Goal: Task Accomplishment & Management: Use online tool/utility

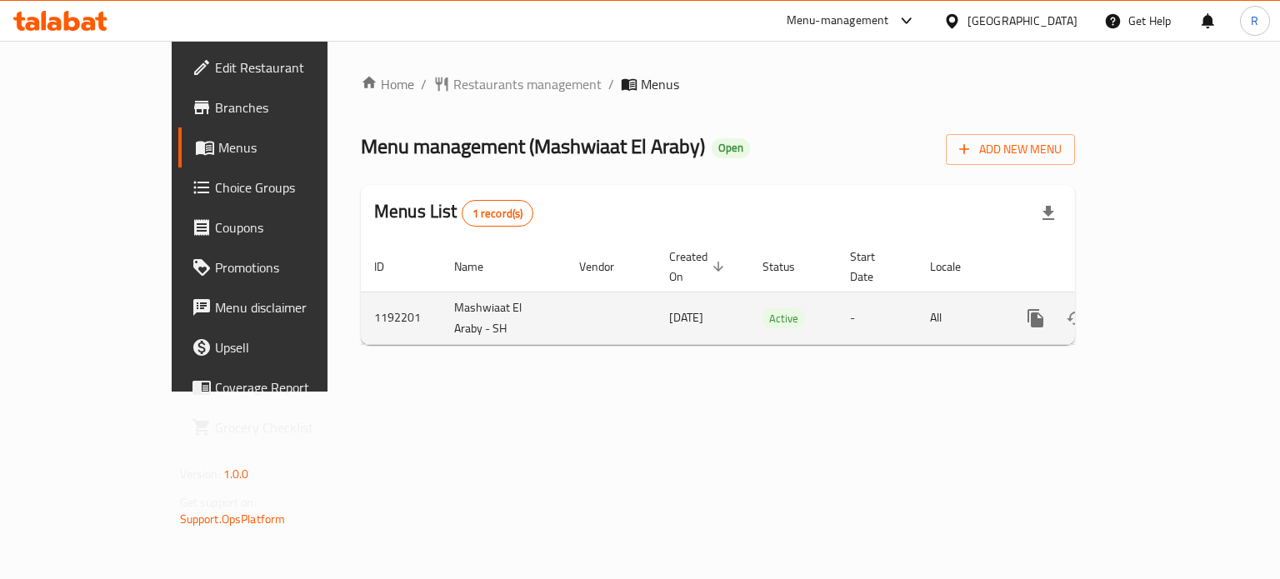
click at [1166, 308] on icon "enhanced table" at bounding box center [1156, 318] width 20 height 20
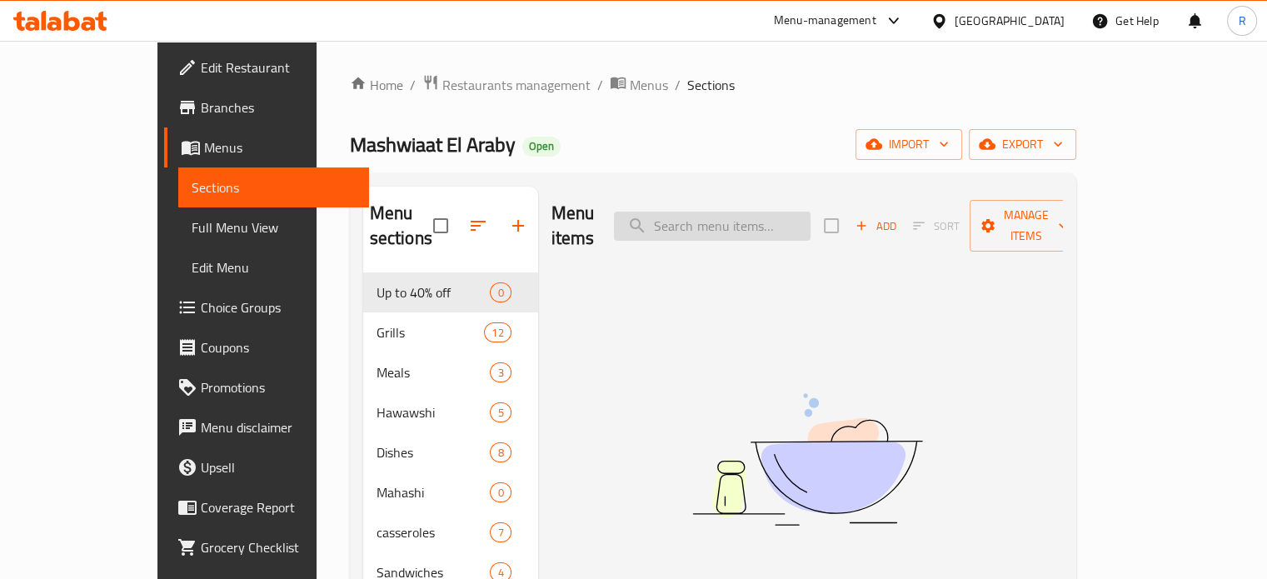
drag, startPoint x: 700, startPoint y: 211, endPoint x: 718, endPoint y: 208, distance: 18.5
click at [715, 212] on input "search" at bounding box center [712, 226] width 197 height 29
paste input "Half Chicken Meal Offer"
type input "Half Chicken Meal Offer"
drag, startPoint x: 722, startPoint y: 202, endPoint x: 710, endPoint y: 293, distance: 91.7
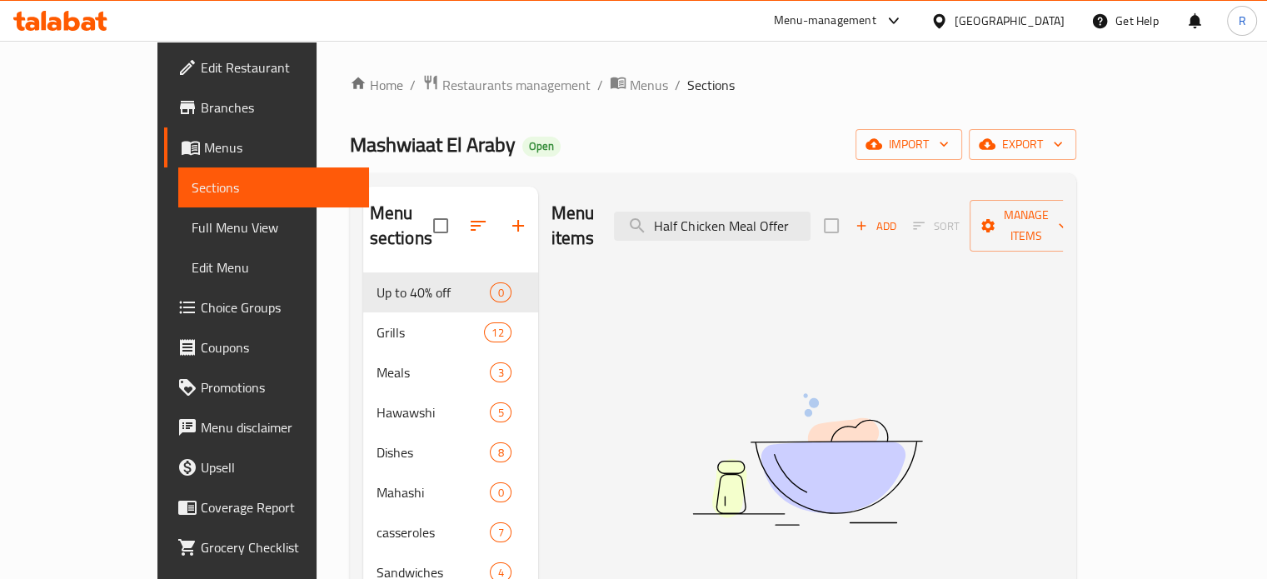
click at [715, 267] on div "Menu items Half Chicken Meal Offer Add Sort Manage items No Items found" at bounding box center [800, 476] width 525 height 579
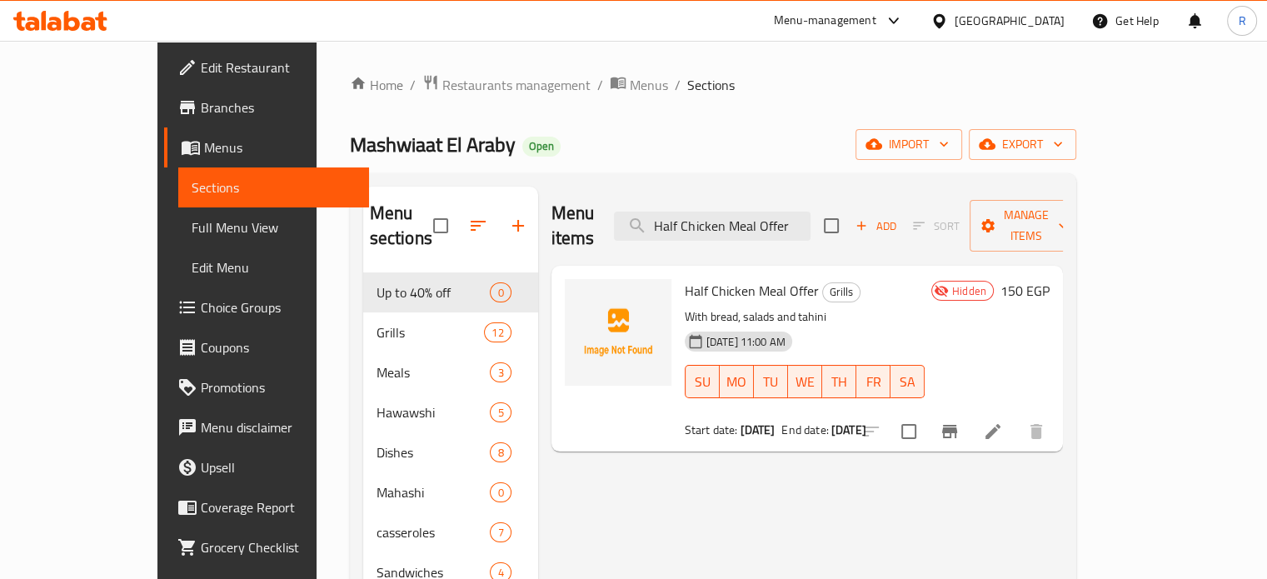
click at [1017, 417] on li at bounding box center [993, 432] width 47 height 30
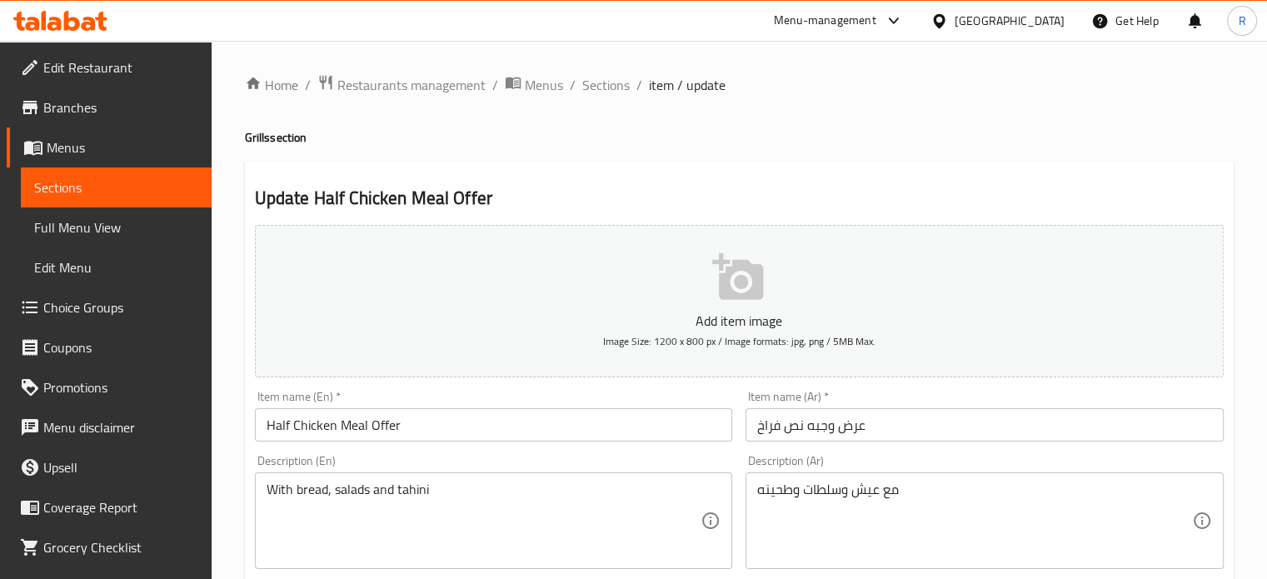
click at [83, 122] on link "Branches" at bounding box center [109, 107] width 205 height 40
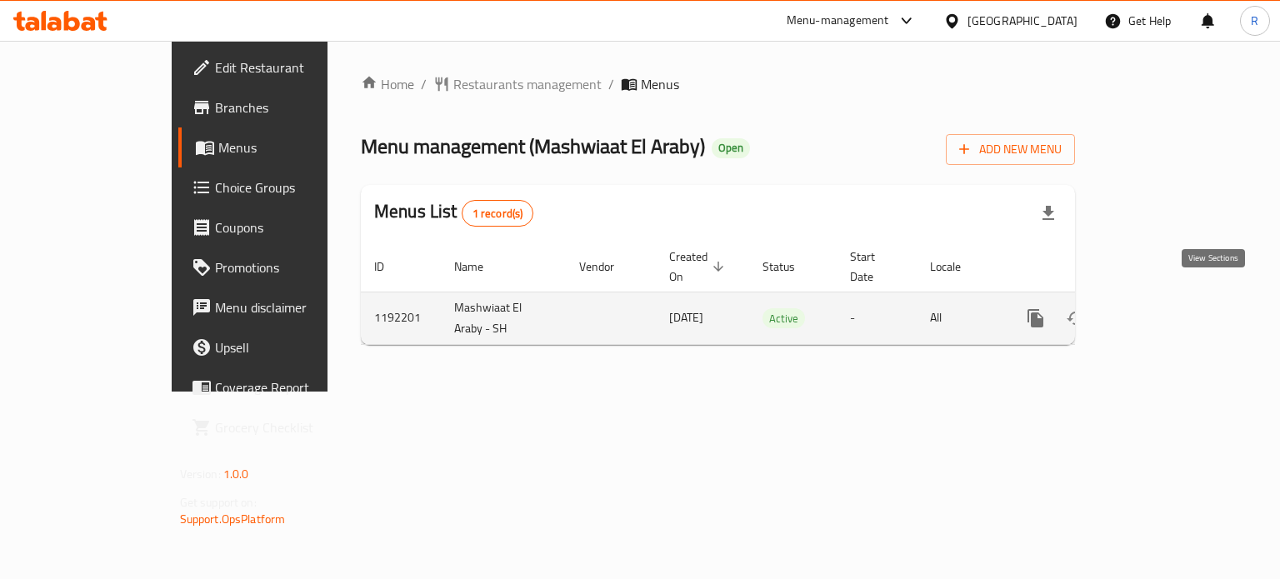
click at [1176, 298] on link "enhanced table" at bounding box center [1156, 318] width 40 height 40
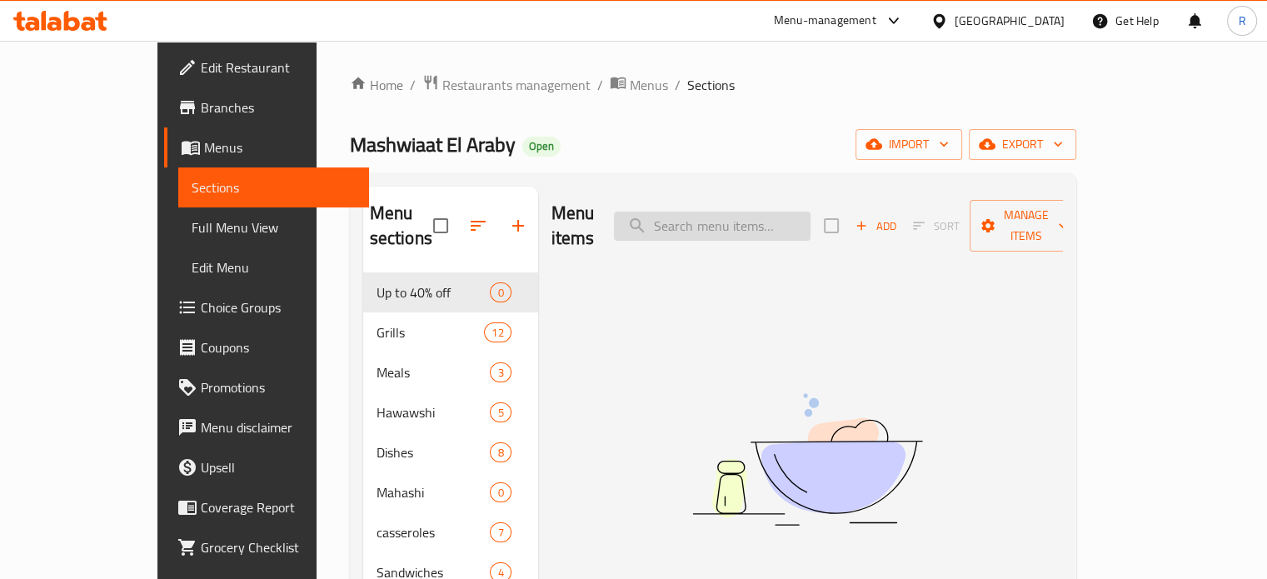
click at [747, 212] on input "search" at bounding box center [712, 226] width 197 height 29
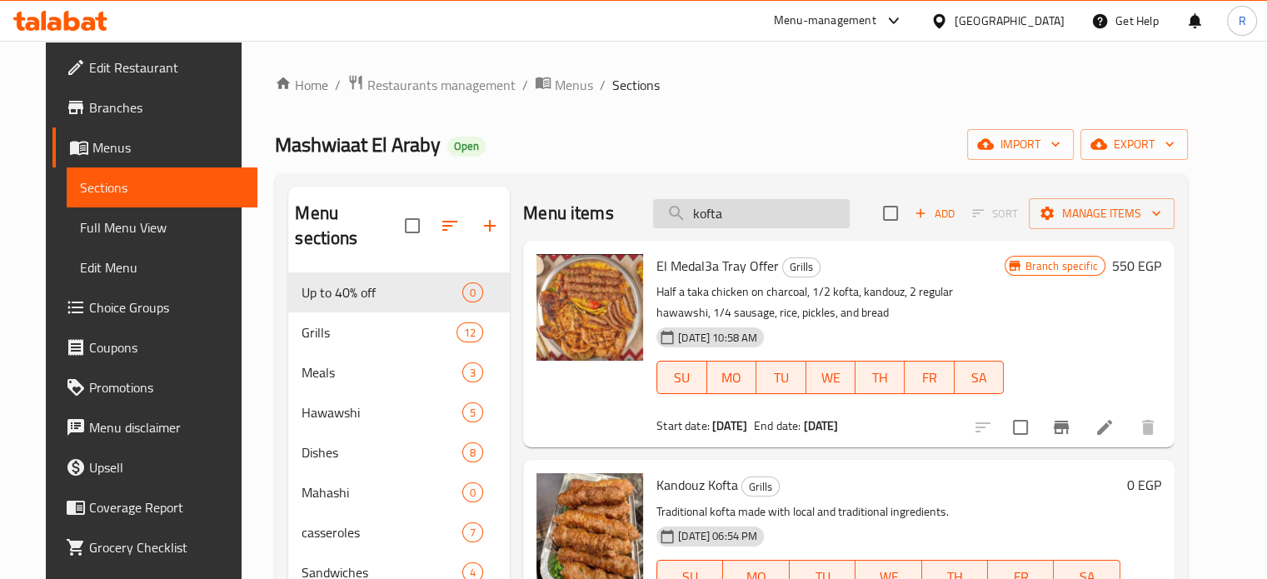
click at [763, 209] on input "kofta" at bounding box center [751, 213] width 197 height 29
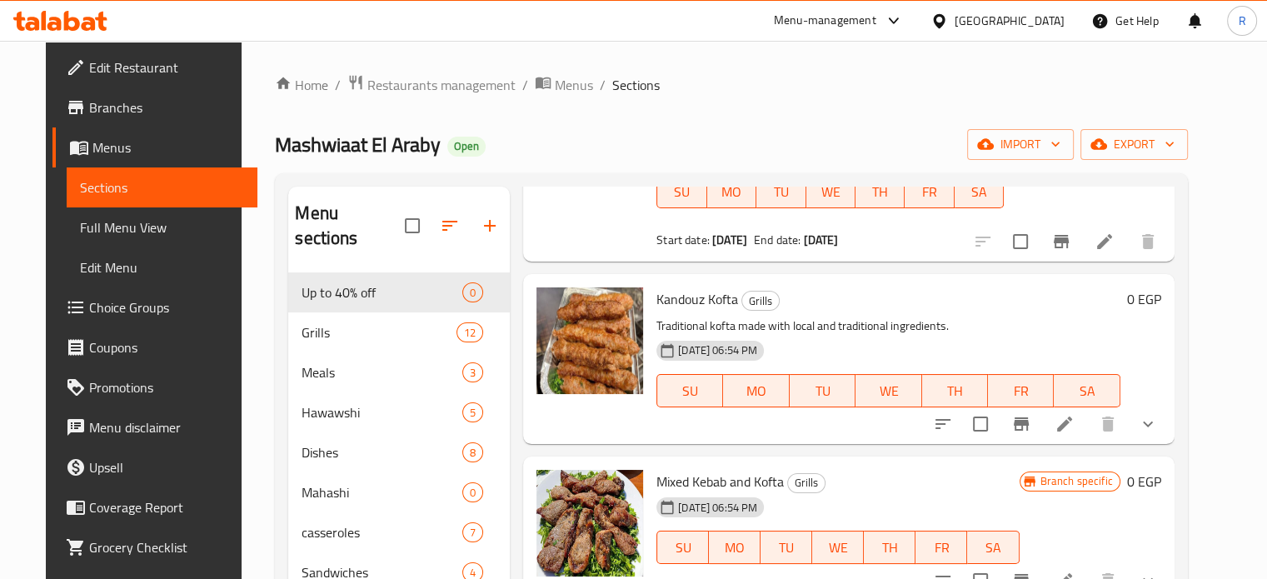
scroll to position [223, 0]
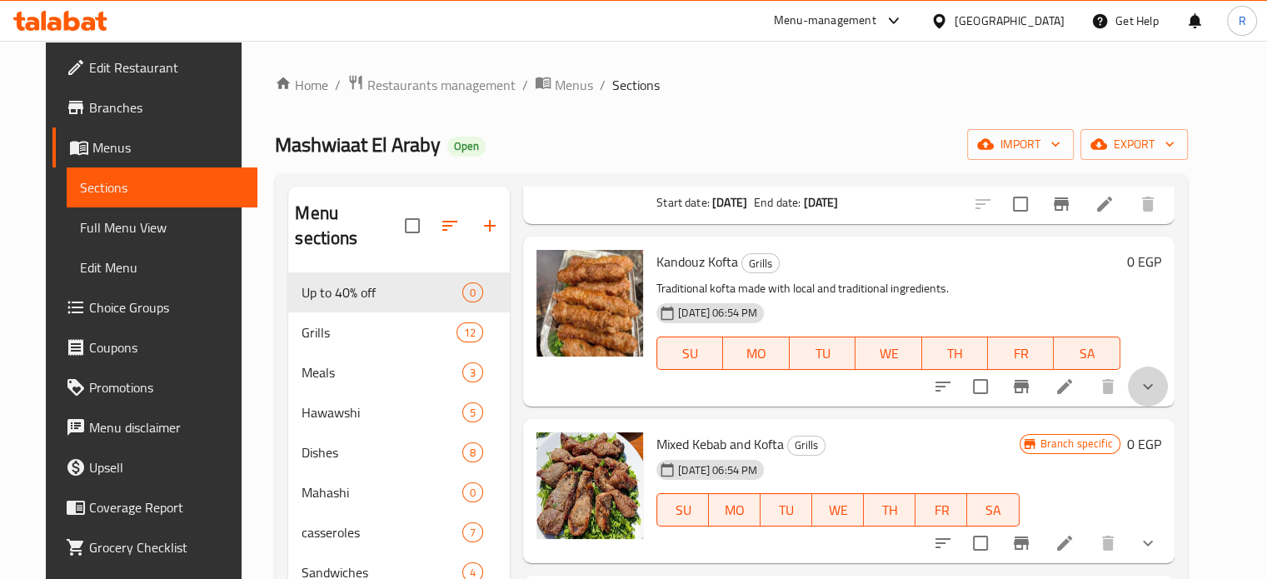
click at [1168, 399] on button "show more" at bounding box center [1148, 387] width 40 height 40
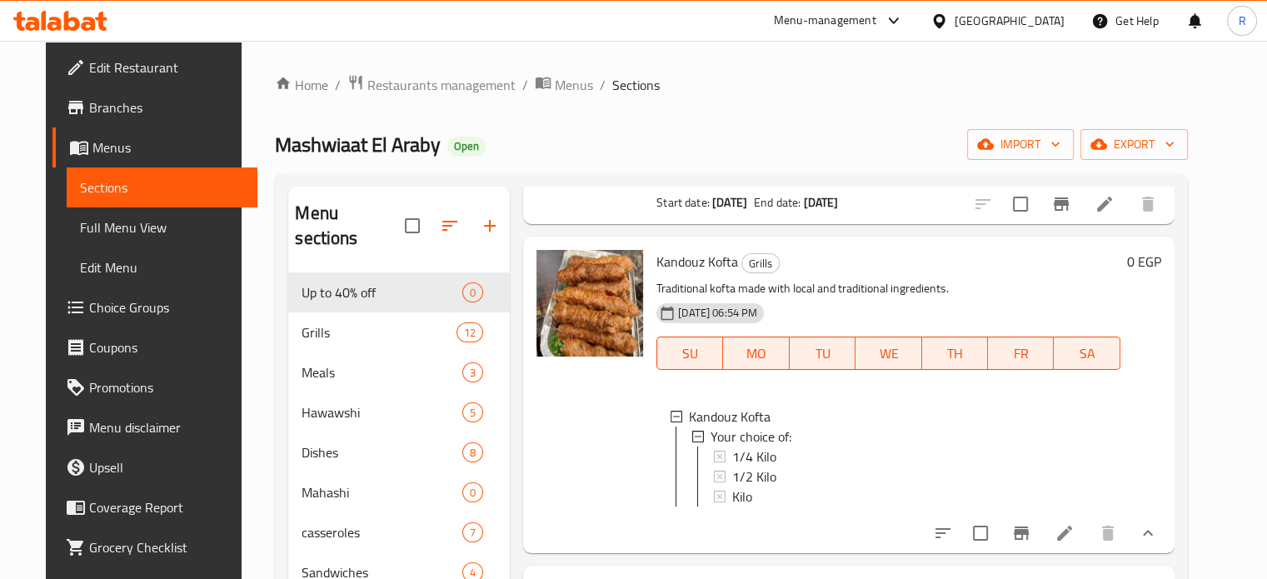
scroll to position [0, 0]
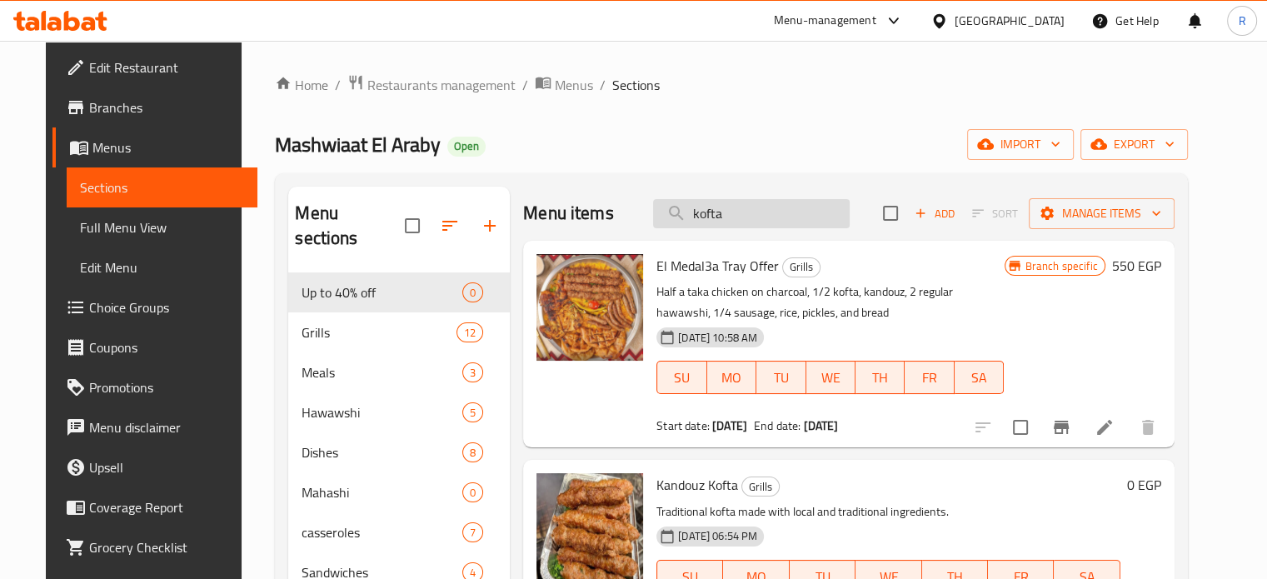
click at [716, 221] on input "kofta" at bounding box center [751, 213] width 197 height 29
type input "rice"
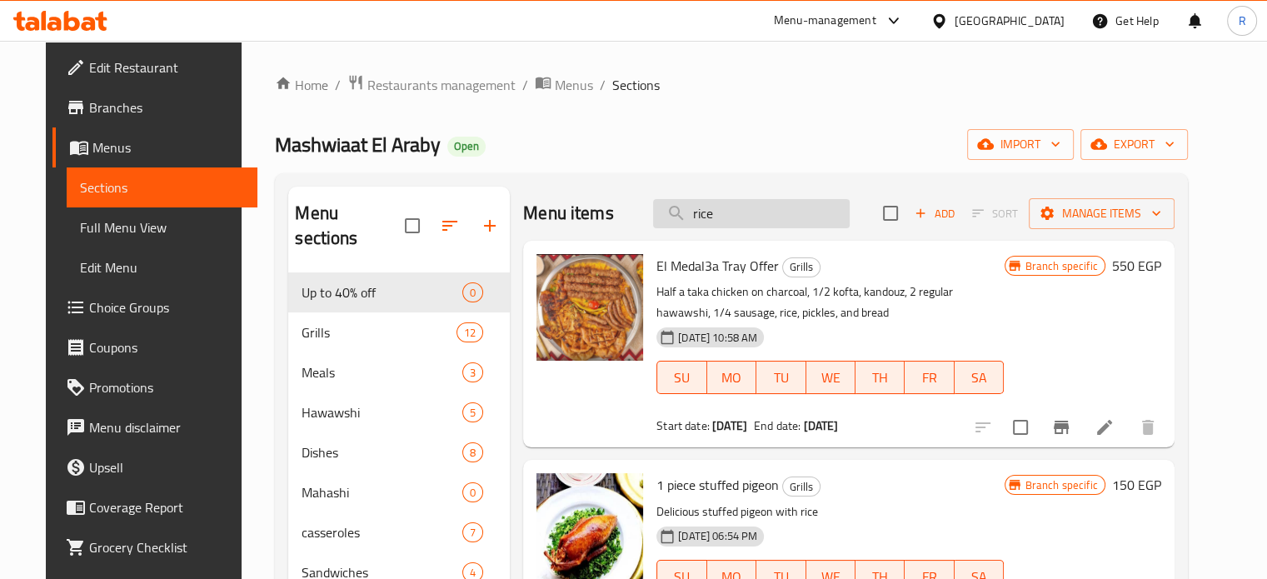
click at [772, 202] on input "rice" at bounding box center [751, 213] width 197 height 29
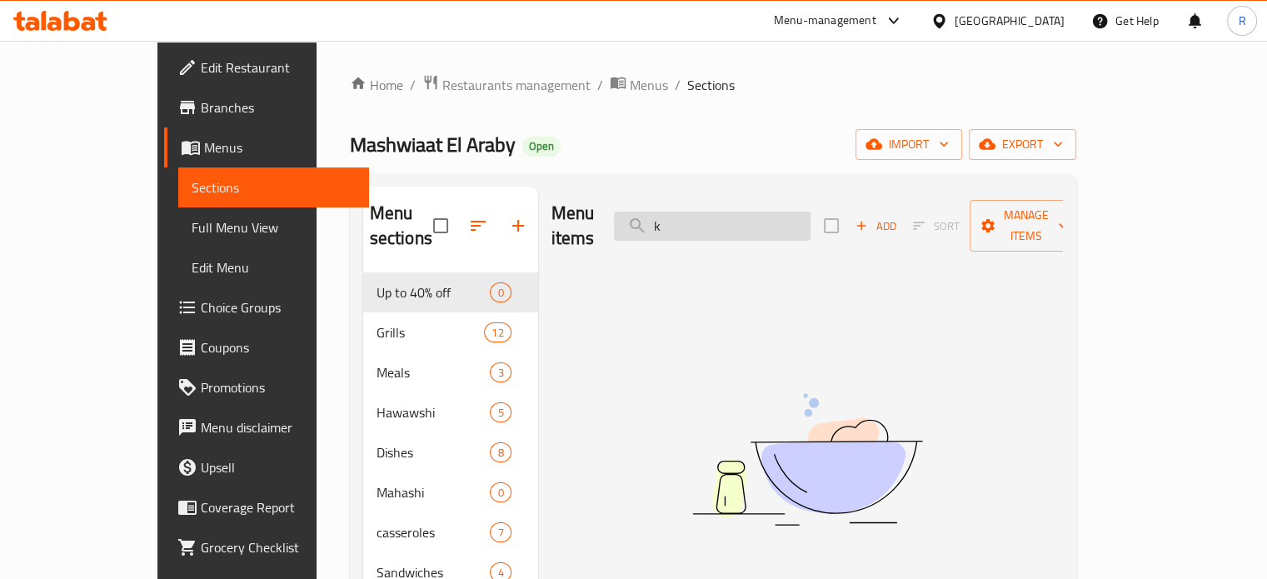
type input "ko"
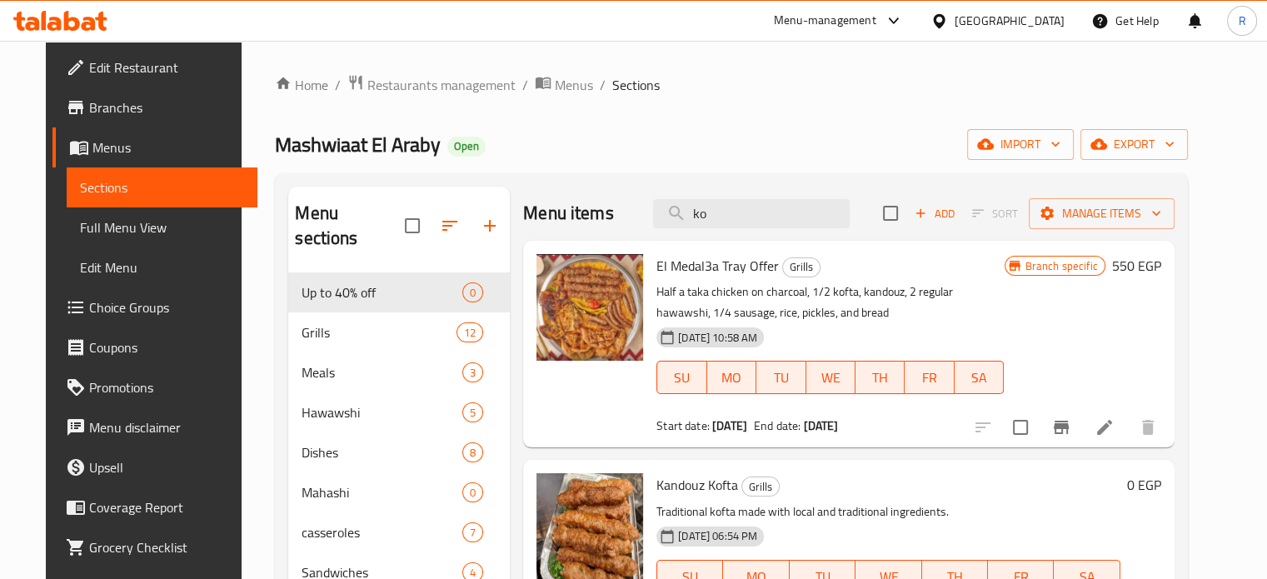
drag, startPoint x: 123, startPoint y: 236, endPoint x: 1279, endPoint y: 8, distance: 1177.8
click at [123, 236] on span "Full Menu View" at bounding box center [162, 227] width 164 height 20
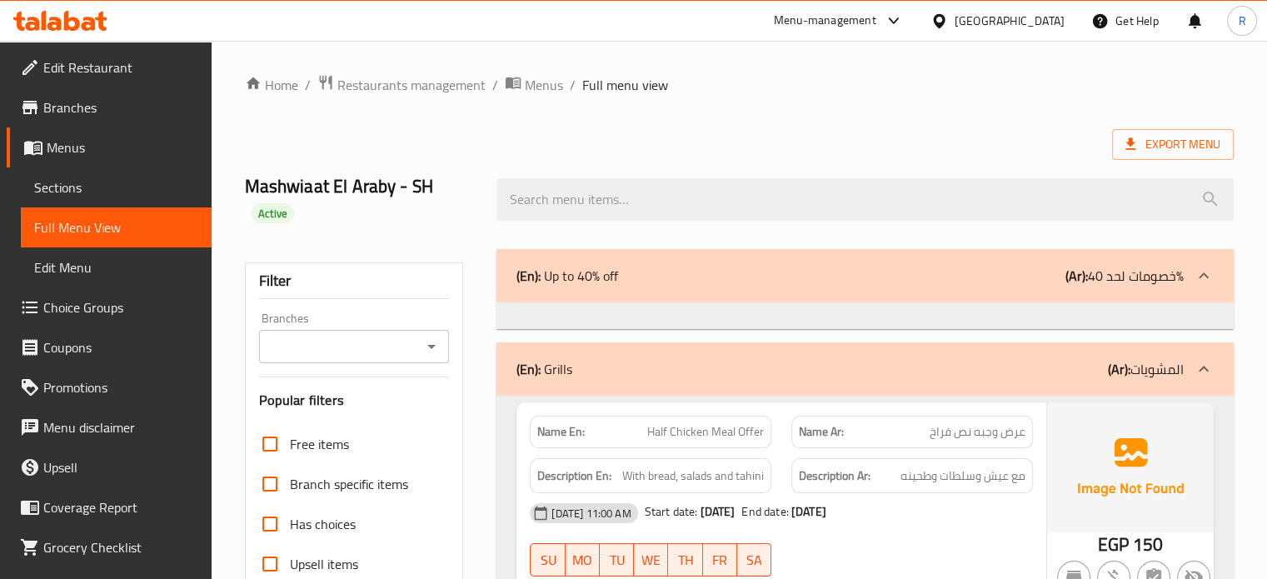
click at [410, 353] on input "Branches" at bounding box center [340, 346] width 153 height 23
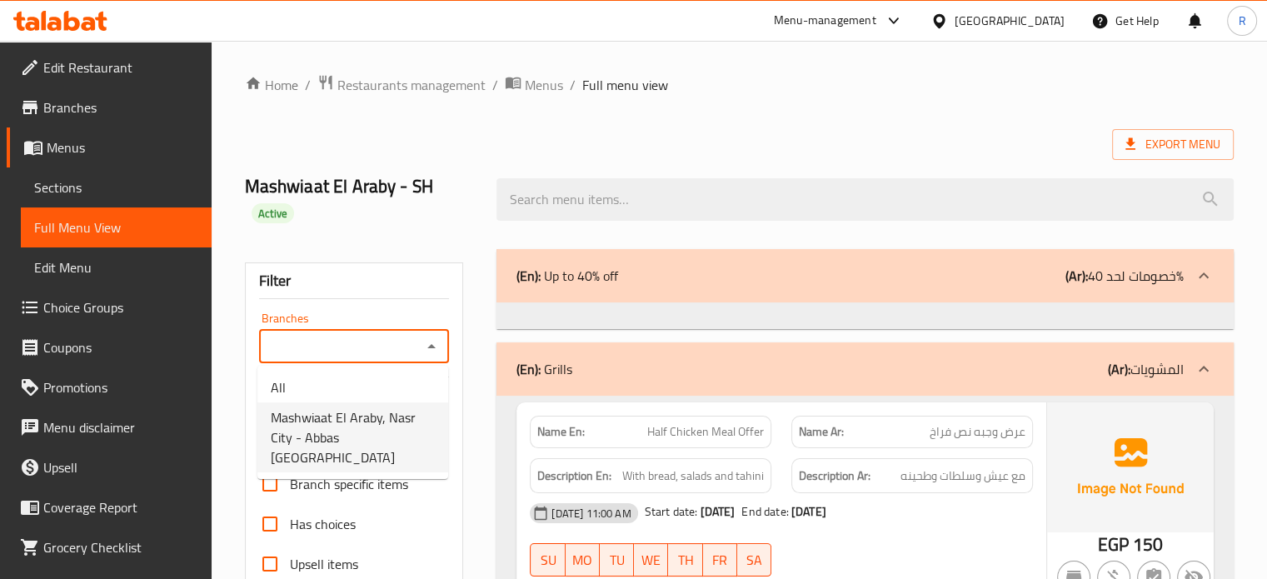
click at [416, 430] on span "Mashwiaat El Araby, Nasr City - Abbas El Akkad" at bounding box center [353, 437] width 164 height 60
type input "Mashwiaat El Araby, Nasr City - Abbas El Akkad"
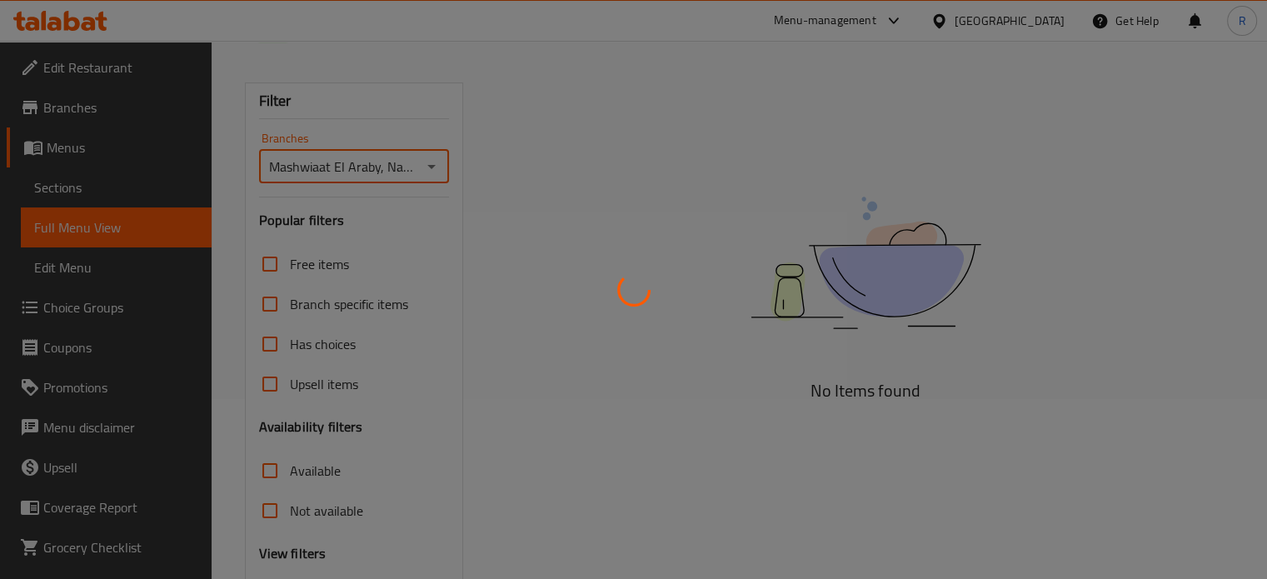
scroll to position [332, 0]
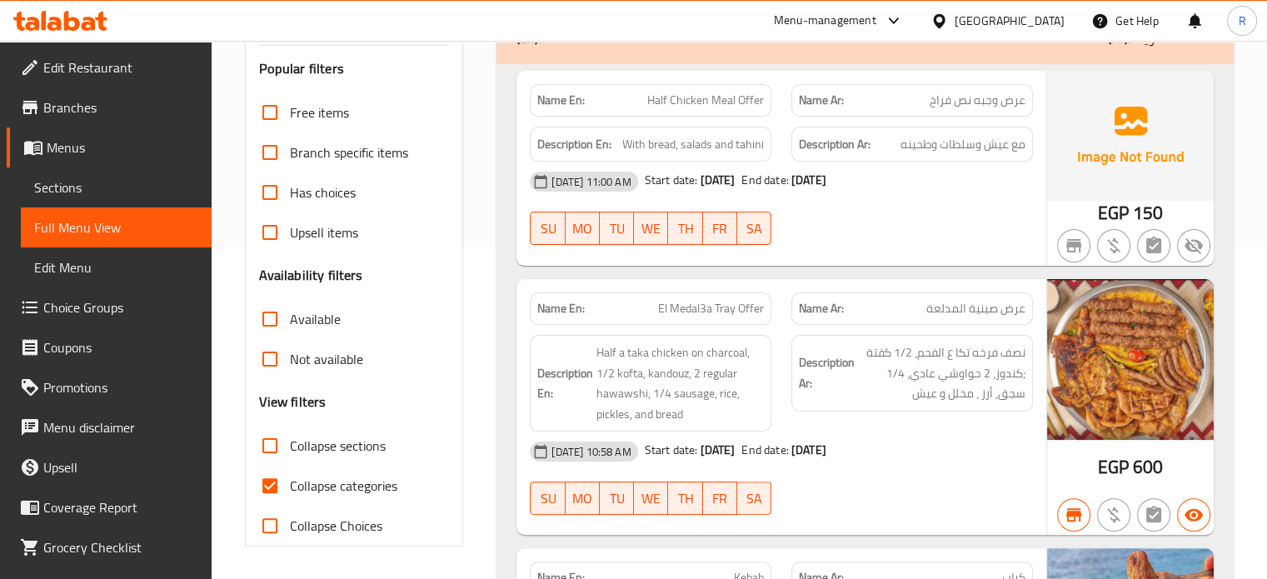
click at [380, 486] on span "Collapse categories" at bounding box center [343, 486] width 107 height 20
click at [290, 486] on input "Collapse categories" at bounding box center [270, 486] width 40 height 40
checkbox input "false"
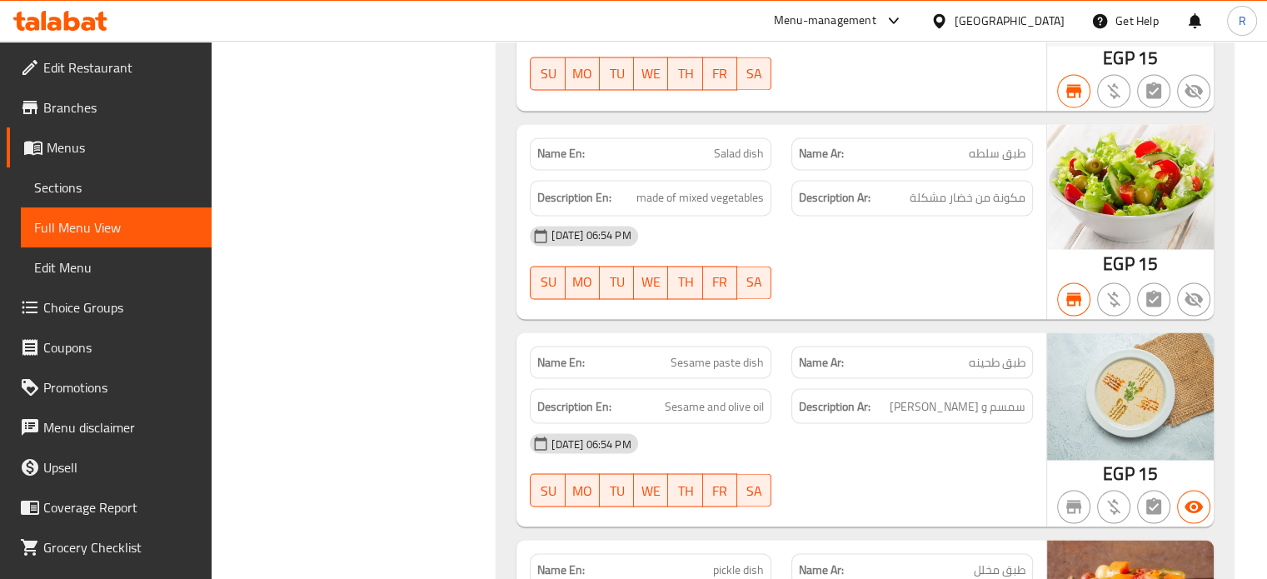
scroll to position [8225, 0]
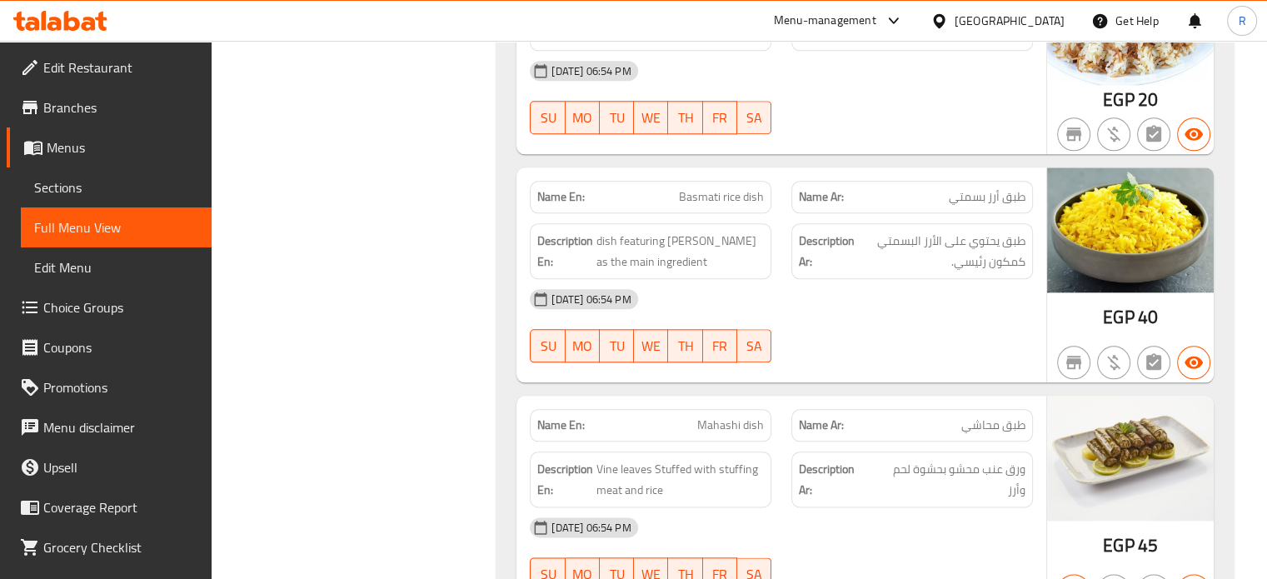
click at [685, 194] on span "Basmati rice dish" at bounding box center [721, 196] width 85 height 17
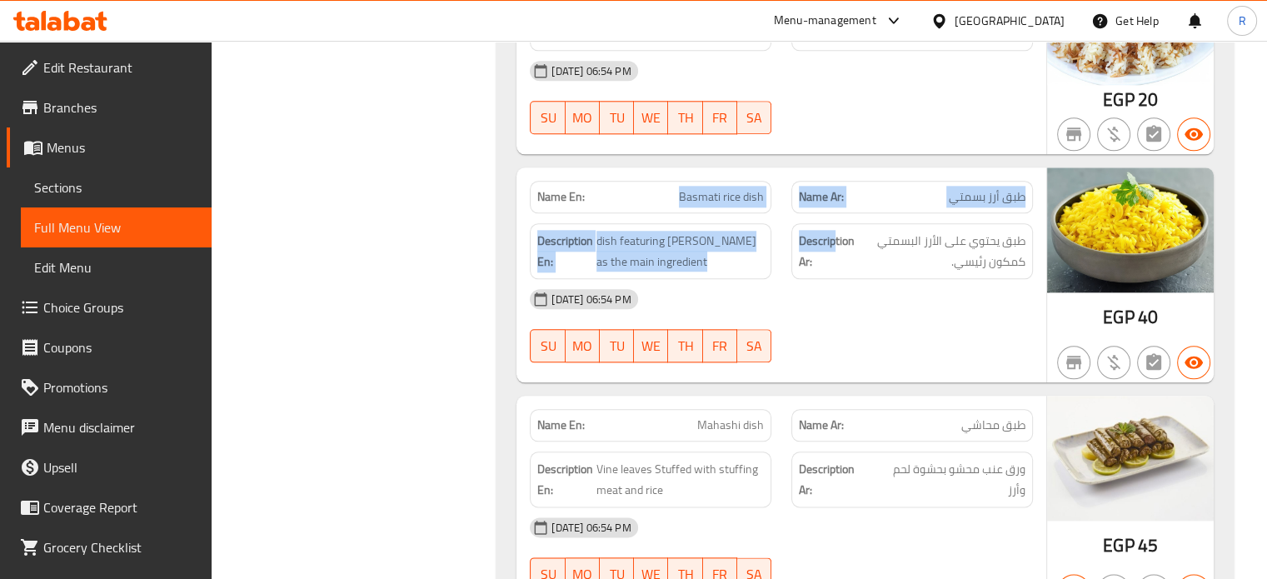
drag, startPoint x: 647, startPoint y: 184, endPoint x: 840, endPoint y: 218, distance: 196.3
click at [840, 217] on div "Name En: Basmati rice dish Name Ar: طبق أرز بسمتي Description En: dish featurin…" at bounding box center [782, 274] width 530 height 215
click at [770, 227] on div "Description En: dish featuring basmati rice as the main ingredient" at bounding box center [651, 251] width 242 height 56
drag, startPoint x: 697, startPoint y: 239, endPoint x: 577, endPoint y: 202, distance: 125.5
click at [577, 213] on div "Description En: dish featuring basmati rice as the main ingredient" at bounding box center [651, 251] width 262 height 76
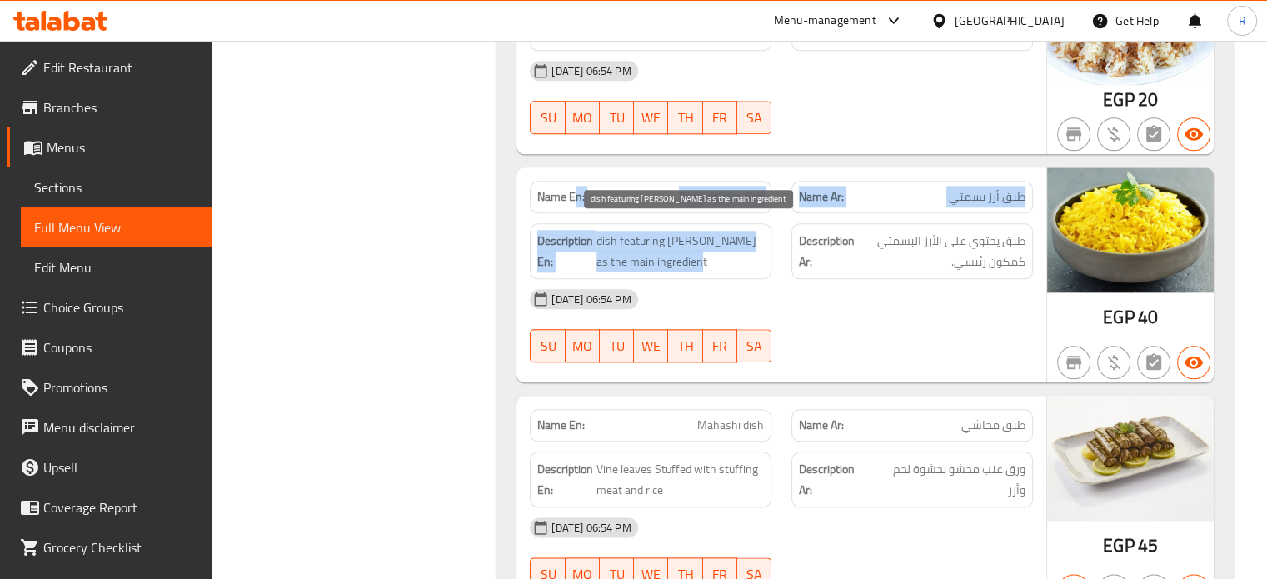
click at [695, 231] on span "dish featuring basmati rice as the main ingredient" at bounding box center [680, 251] width 167 height 41
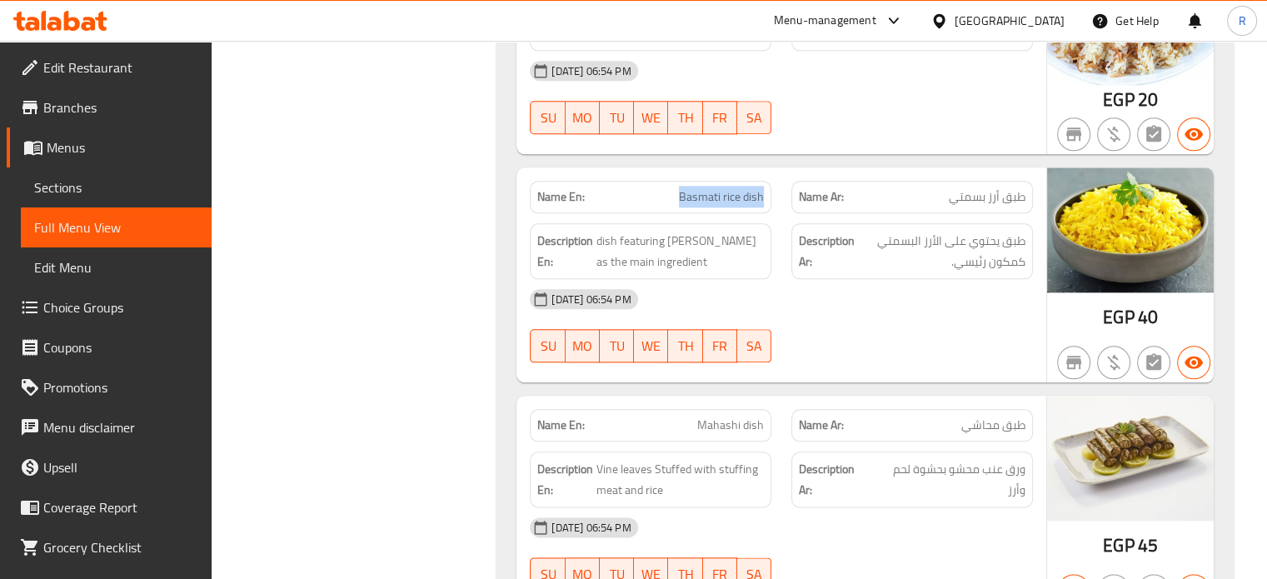
drag, startPoint x: 680, startPoint y: 183, endPoint x: 769, endPoint y: 186, distance: 89.2
click at [769, 186] on div "Name En: Basmati rice dish" at bounding box center [651, 197] width 242 height 32
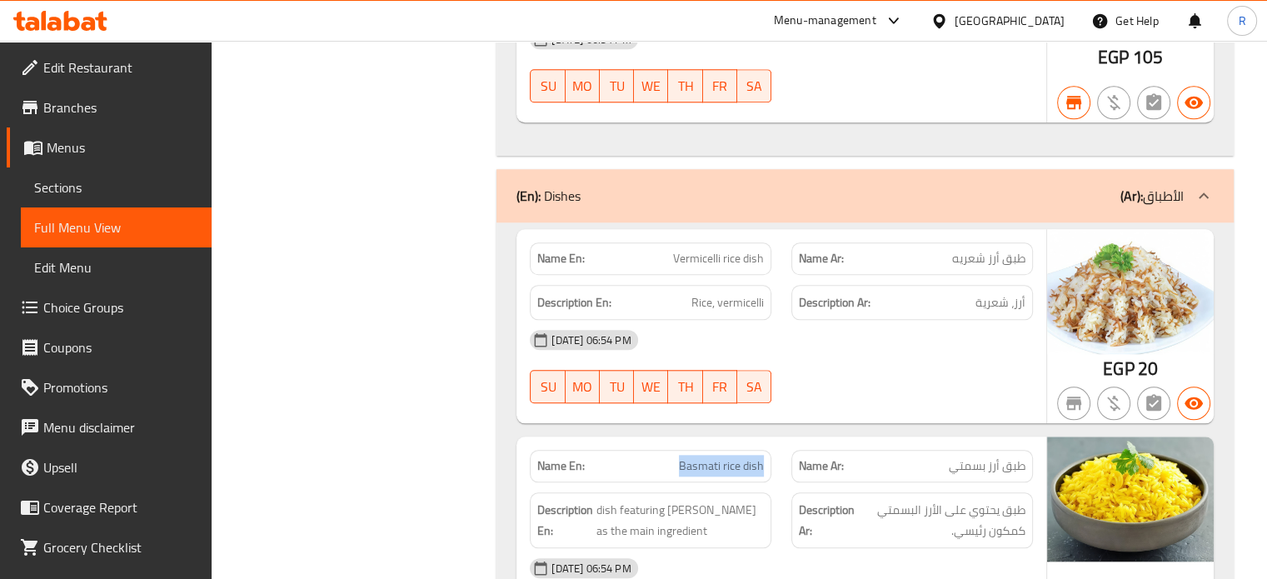
scroll to position [8058, 0]
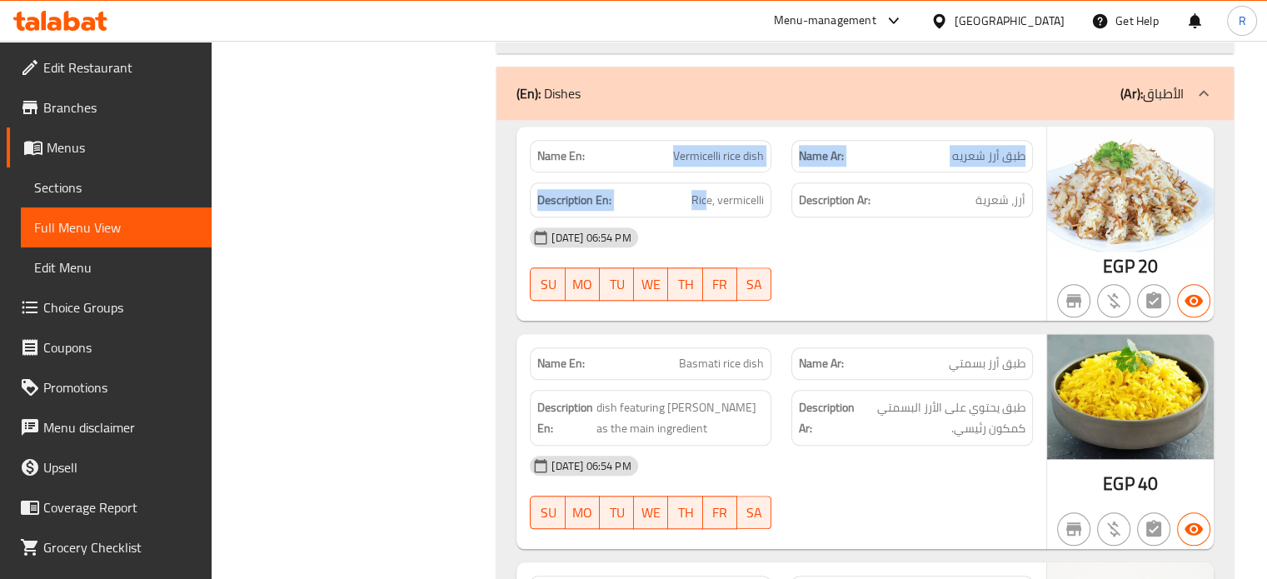
drag, startPoint x: 682, startPoint y: 179, endPoint x: 704, endPoint y: 227, distance: 53.3
click at [711, 199] on div "Name En: Vermicelli rice dish Name Ar: طبق أرز شعريه Description En: Rice, verm…" at bounding box center [782, 224] width 530 height 195
click at [805, 397] on strong "Description Ar:" at bounding box center [827, 417] width 56 height 41
drag, startPoint x: 504, startPoint y: 57, endPoint x: 943, endPoint y: 227, distance: 470.9
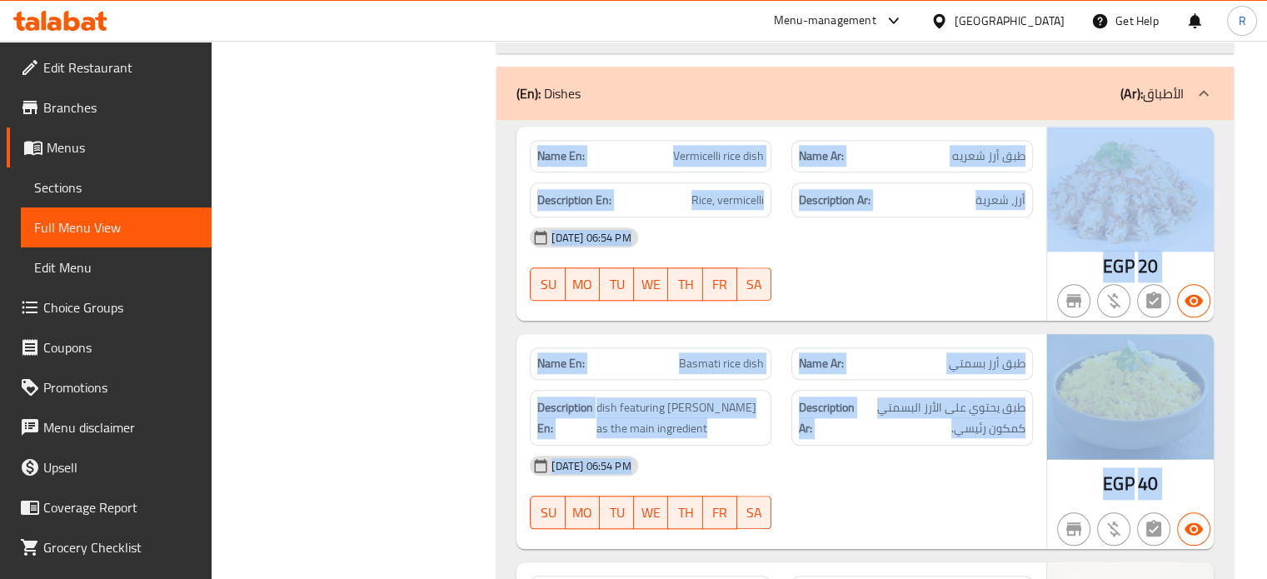
drag, startPoint x: 1206, startPoint y: 536, endPoint x: 463, endPoint y: 139, distance: 841.7
click at [500, 99] on div "(En): Dishes (Ar): الأطباق" at bounding box center [865, 93] width 737 height 53
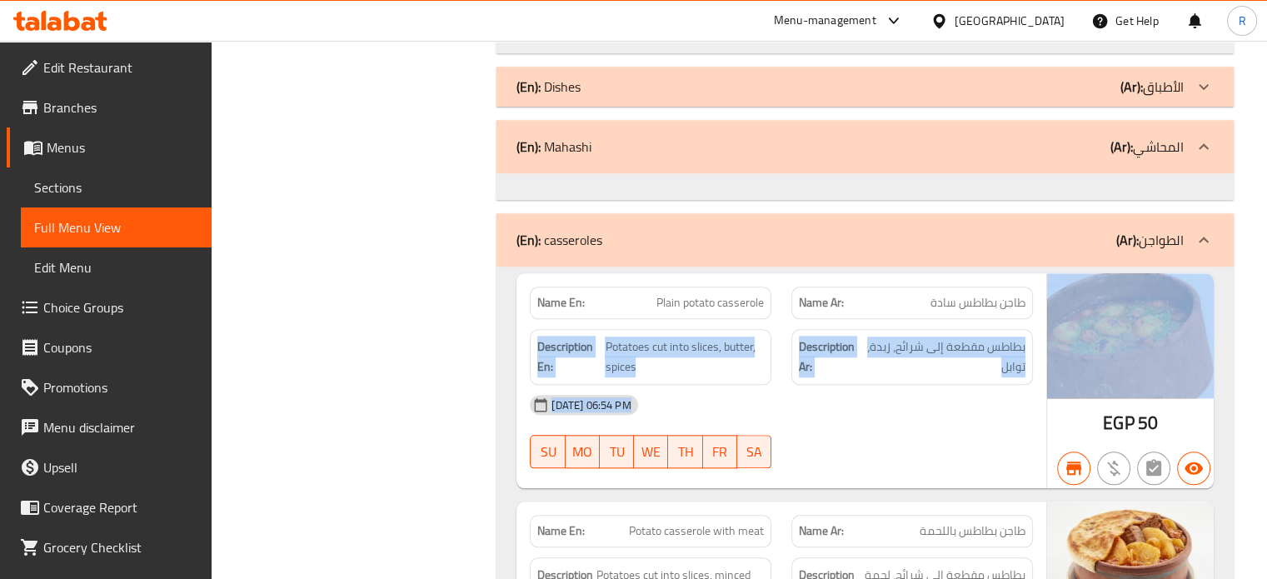
drag, startPoint x: 1236, startPoint y: 372, endPoint x: 1250, endPoint y: 376, distance: 14.0
click at [622, 89] on div "(En): Dishes (Ar): الأطباق" at bounding box center [865, 87] width 737 height 40
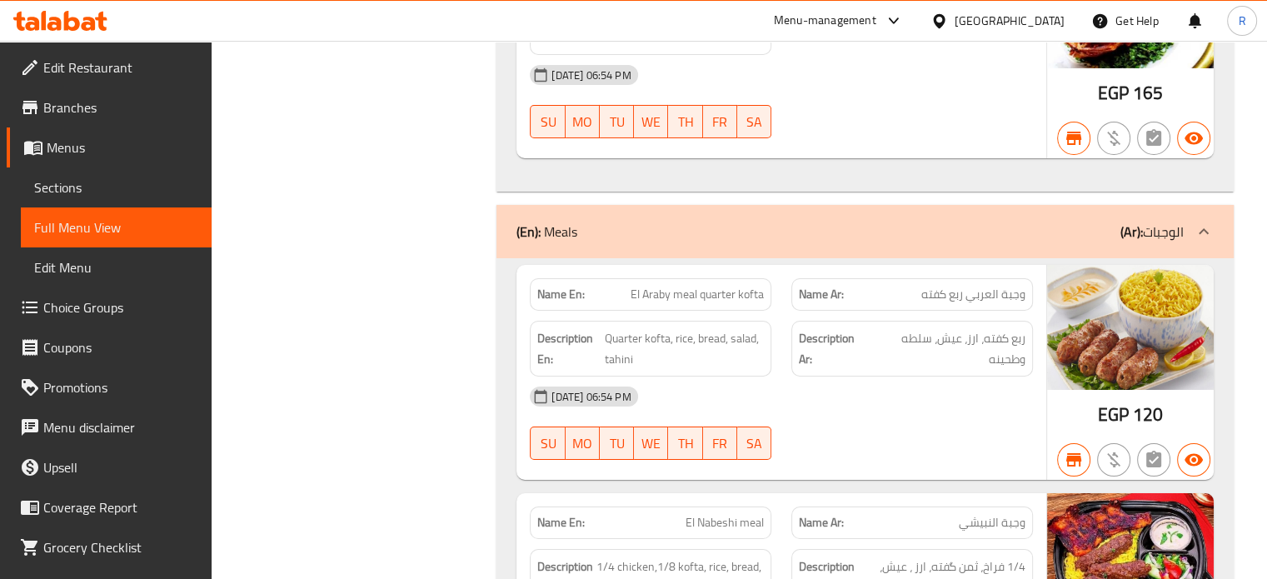
scroll to position [6426, 0]
